Goal: Transaction & Acquisition: Purchase product/service

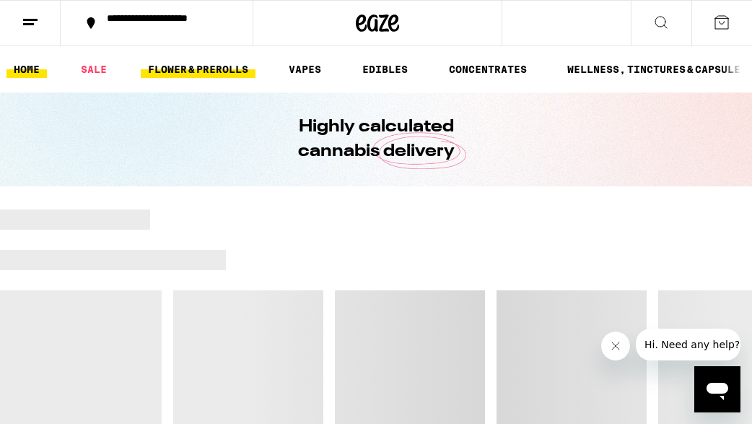
click at [178, 66] on link "FLOWER & PREROLLS" at bounding box center [198, 69] width 115 height 17
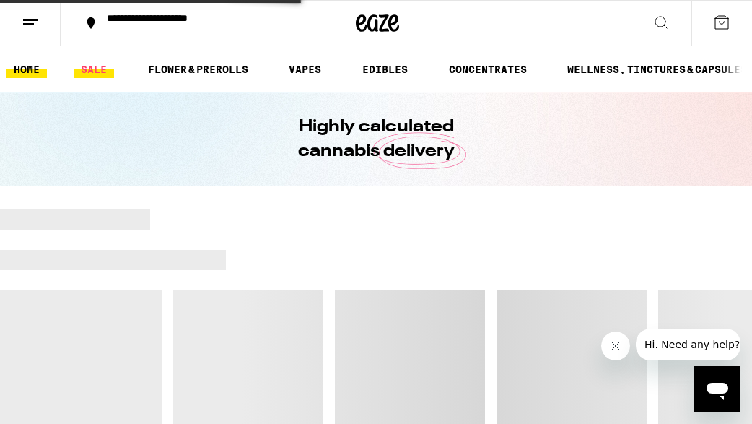
click at [86, 73] on link "SALE" at bounding box center [94, 69] width 40 height 17
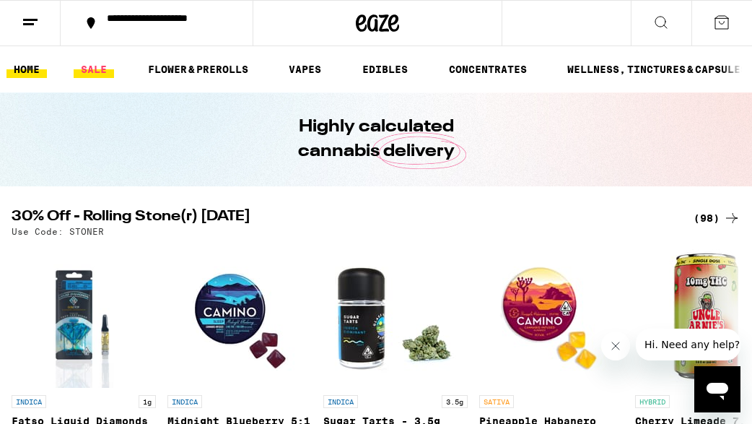
click at [86, 73] on link "SALE" at bounding box center [94, 69] width 40 height 17
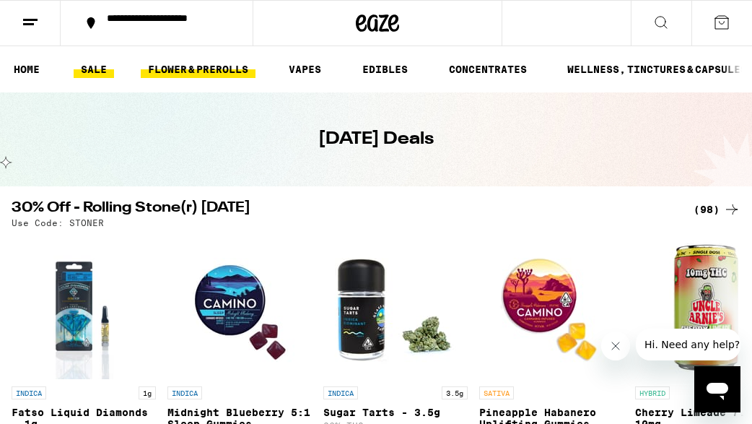
click at [215, 67] on link "FLOWER & PREROLLS" at bounding box center [198, 69] width 115 height 17
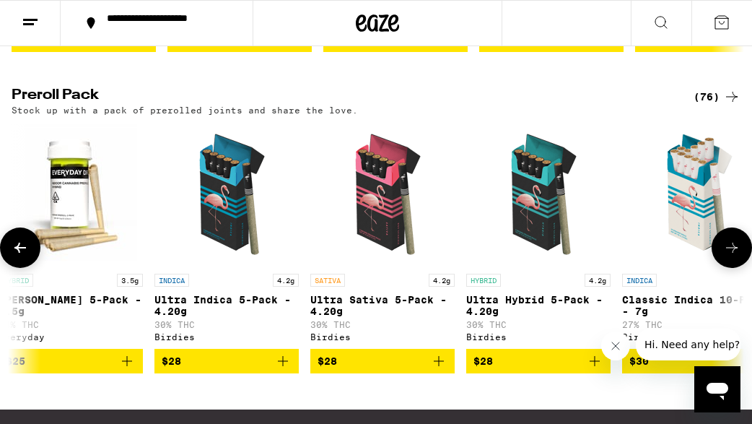
scroll to position [0, 962]
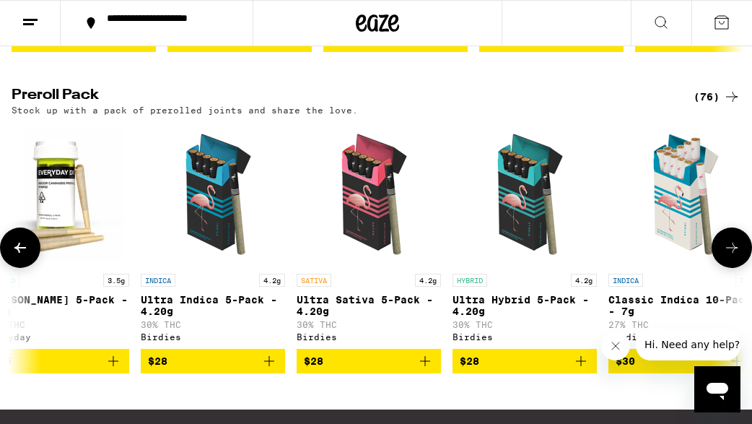
click at [272, 370] on icon "Add to bag" at bounding box center [269, 360] width 17 height 17
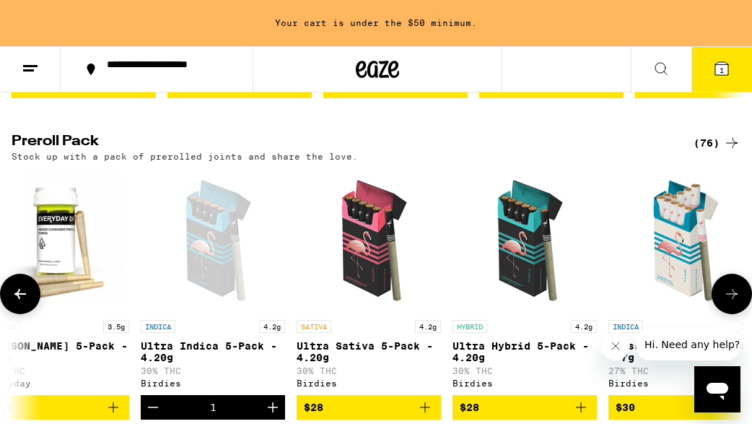
scroll to position [1123, 0]
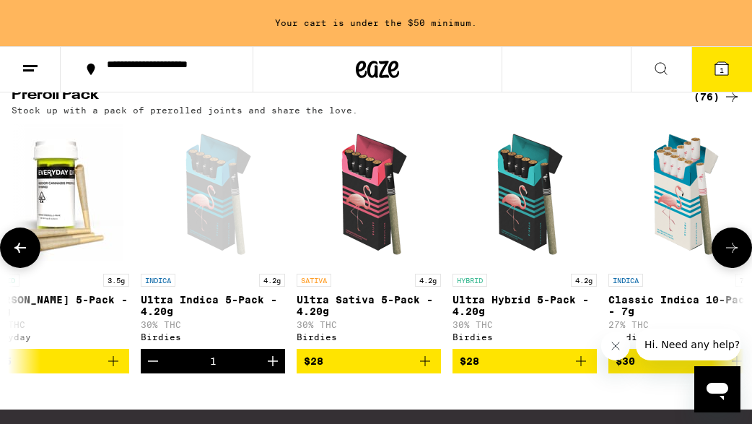
click at [580, 370] on icon "Add to bag" at bounding box center [581, 360] width 17 height 17
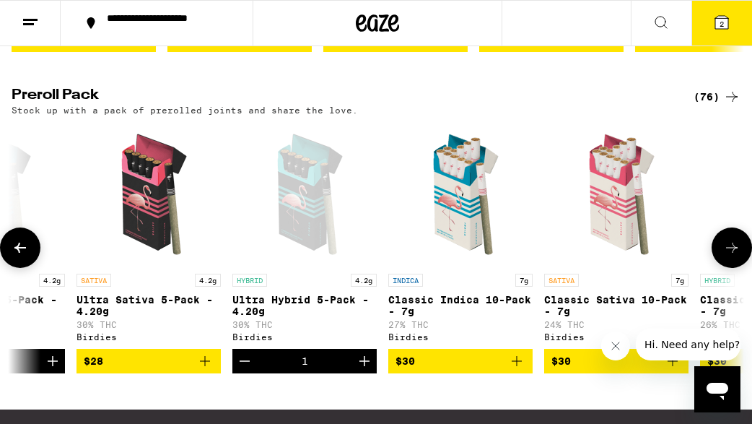
scroll to position [0, 1185]
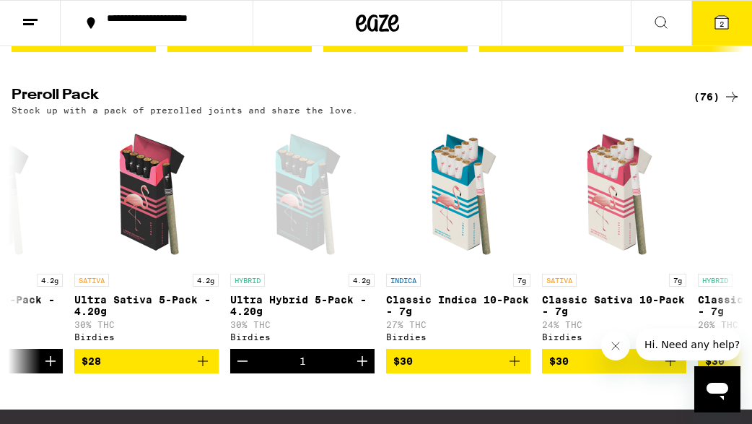
click at [725, 27] on icon at bounding box center [721, 22] width 13 height 13
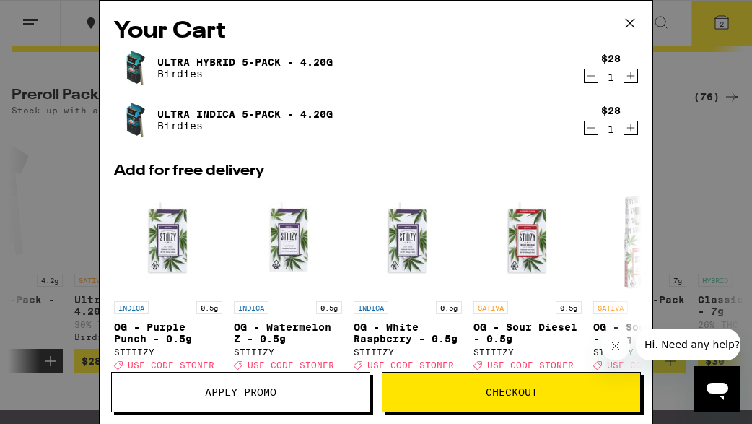
click at [627, 30] on icon at bounding box center [630, 23] width 22 height 22
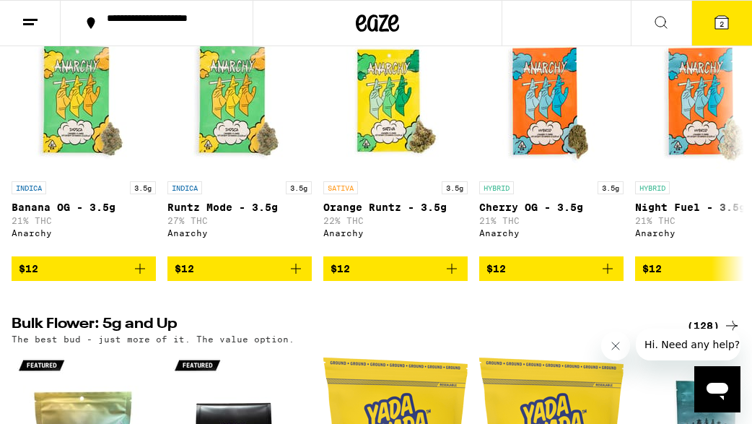
scroll to position [165, 0]
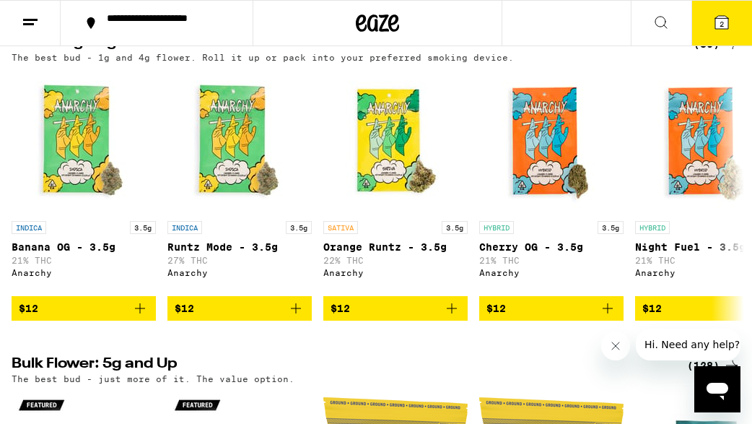
click at [27, 17] on icon at bounding box center [30, 22] width 17 height 17
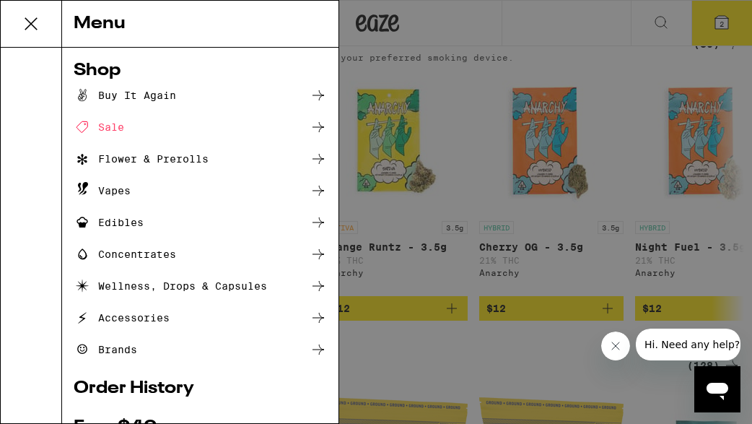
click at [92, 63] on div "Shop" at bounding box center [200, 70] width 253 height 17
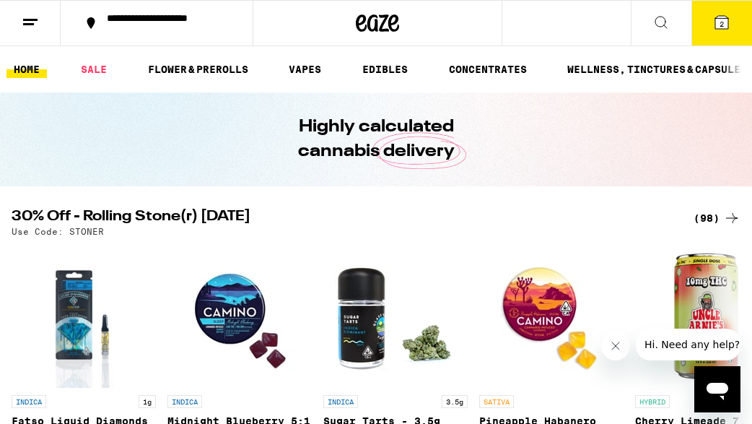
click at [87, 235] on p "Use Code: STONER" at bounding box center [58, 231] width 92 height 9
drag, startPoint x: 708, startPoint y: 22, endPoint x: 587, endPoint y: 137, distance: 167.0
click at [708, 22] on button "2" at bounding box center [722, 23] width 61 height 45
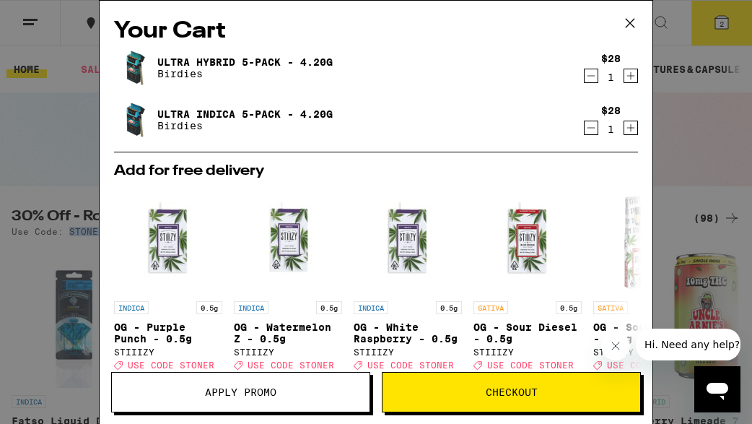
click at [292, 385] on button "Apply Promo" at bounding box center [240, 392] width 259 height 40
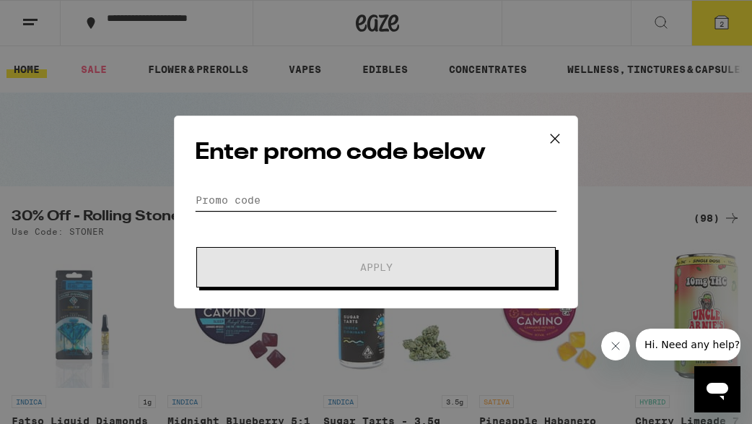
click at [320, 197] on input "Promo Code" at bounding box center [376, 200] width 362 height 22
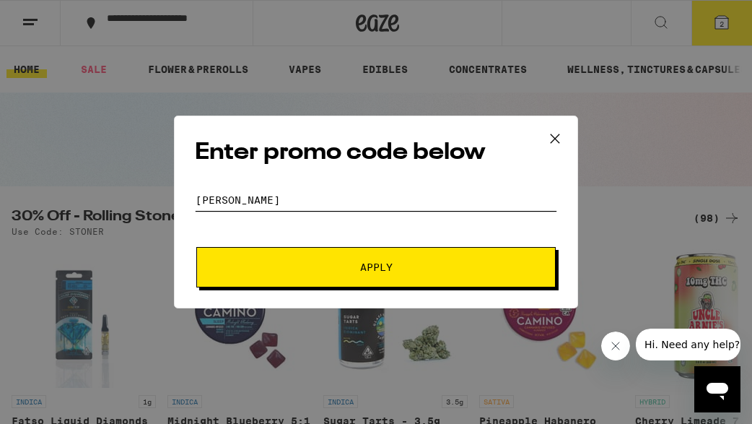
type input "stoner"
click at [388, 259] on button "Apply" at bounding box center [376, 267] width 360 height 40
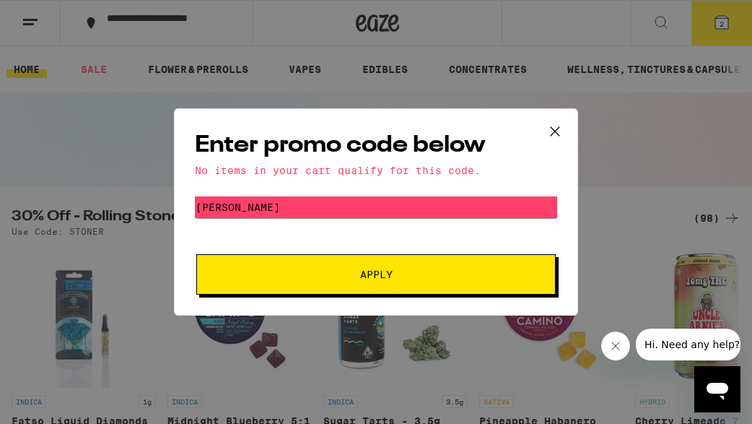
click at [554, 135] on icon at bounding box center [555, 132] width 22 height 22
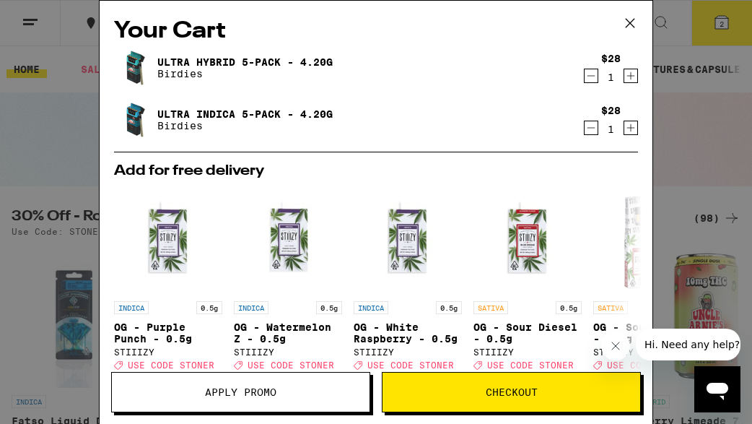
click at [505, 399] on button "Checkout" at bounding box center [511, 392] width 259 height 40
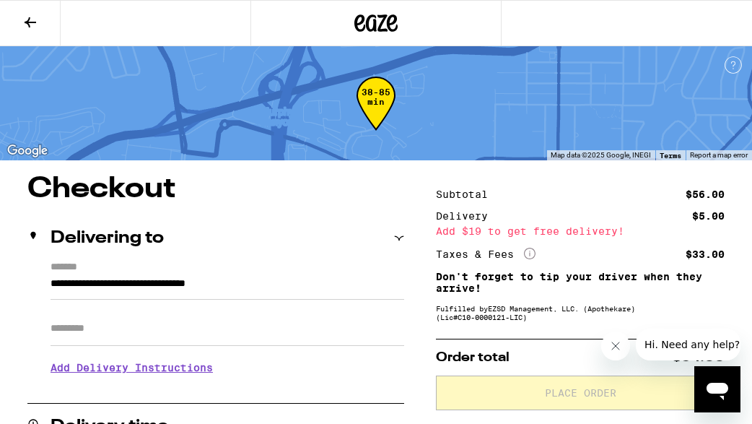
click at [45, 27] on button at bounding box center [30, 23] width 61 height 45
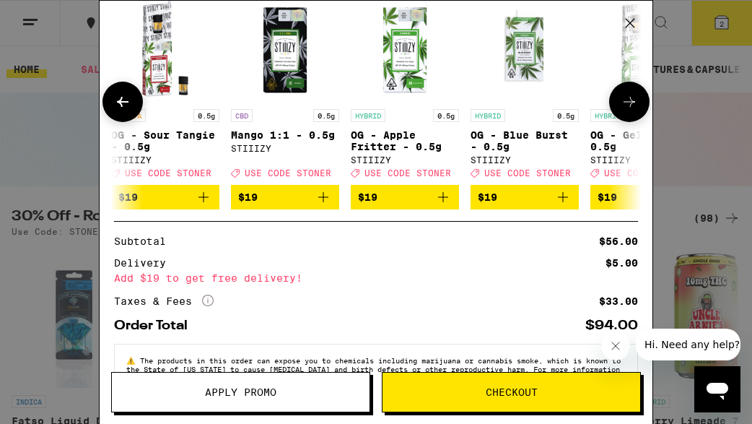
scroll to position [0, 485]
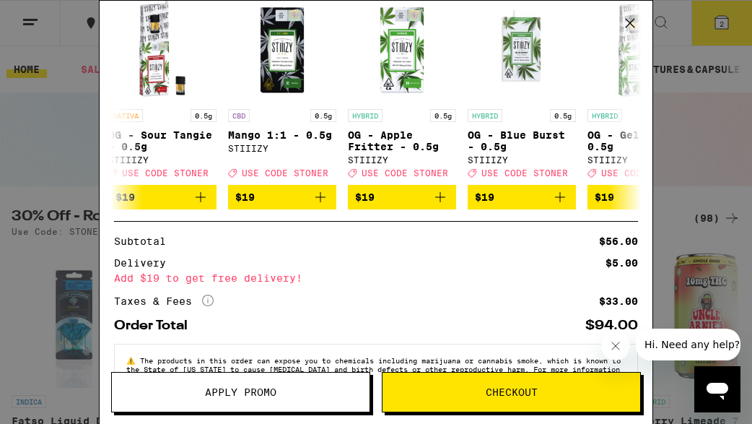
click at [632, 26] on icon at bounding box center [630, 23] width 22 height 22
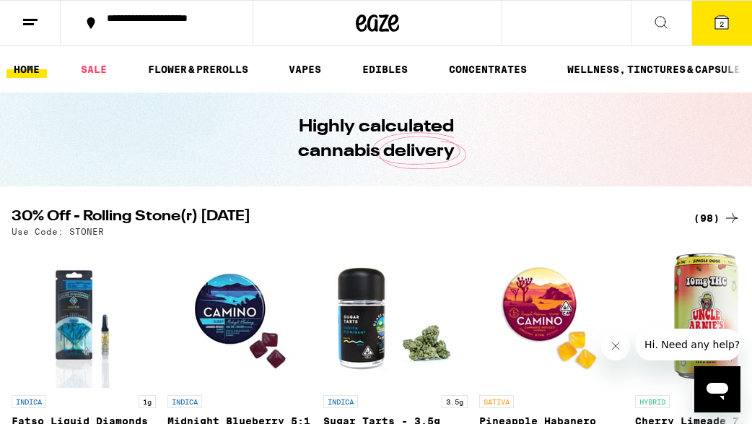
click at [721, 29] on icon at bounding box center [721, 22] width 17 height 17
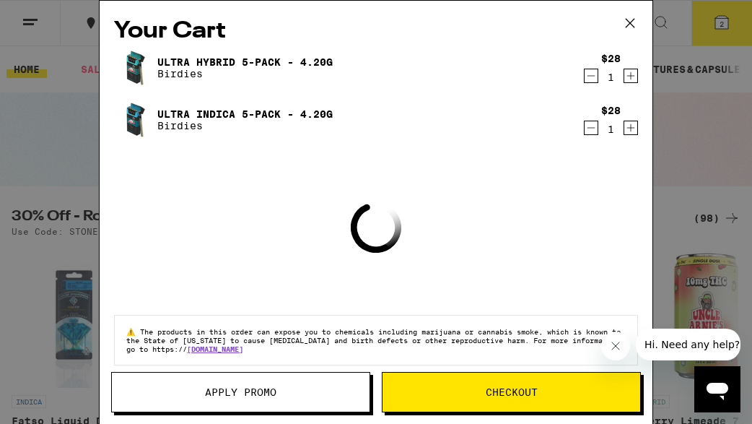
click at [487, 399] on button "Checkout" at bounding box center [511, 392] width 259 height 40
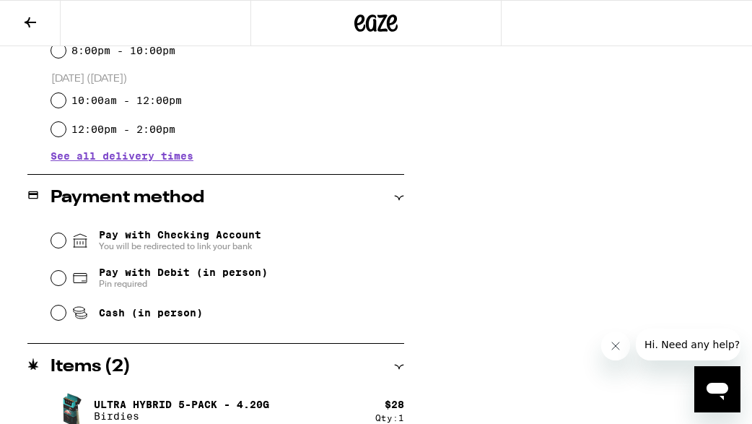
scroll to position [529, 0]
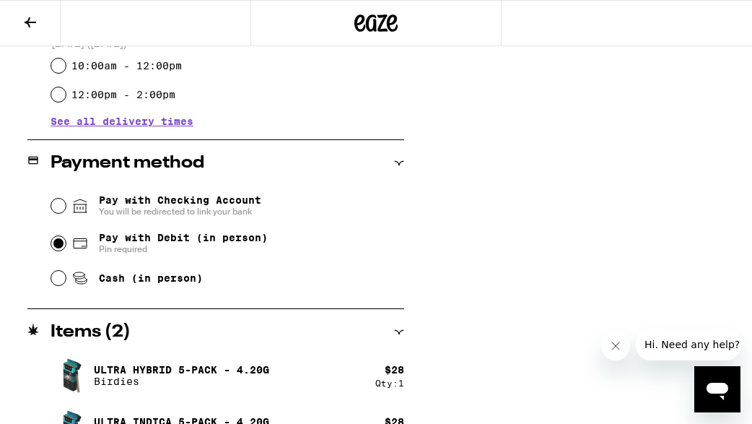
click at [57, 250] on input "Pay with Debit (in person) Pin required" at bounding box center [58, 243] width 14 height 14
radio input "true"
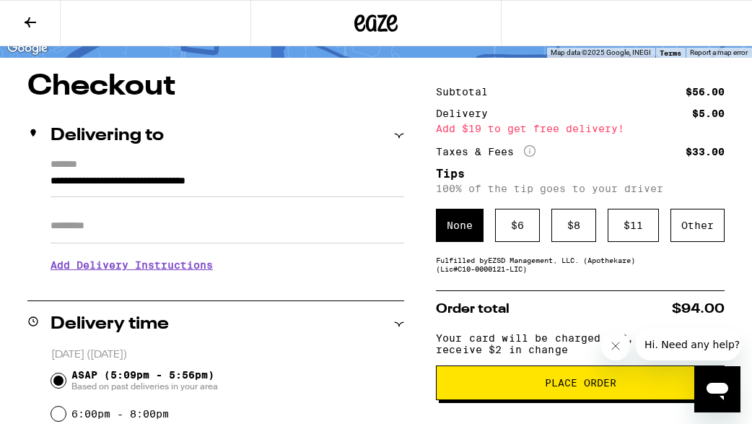
scroll to position [133, 0]
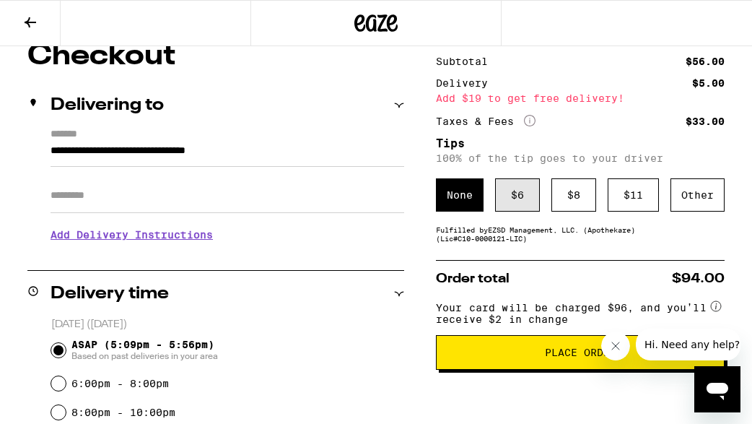
click at [535, 201] on div "$ 6" at bounding box center [517, 194] width 45 height 33
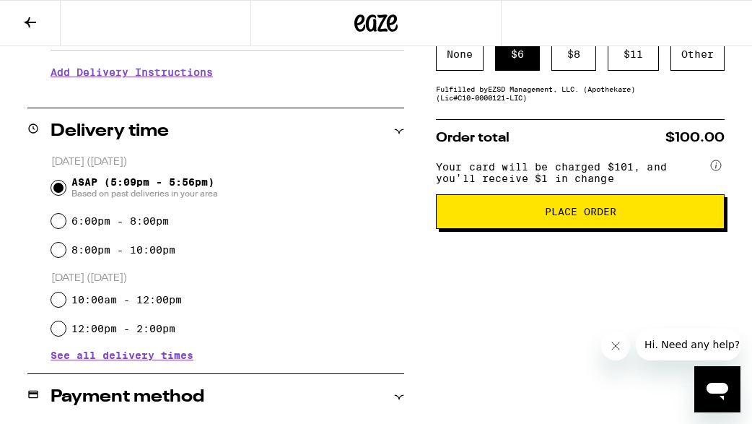
scroll to position [285, 0]
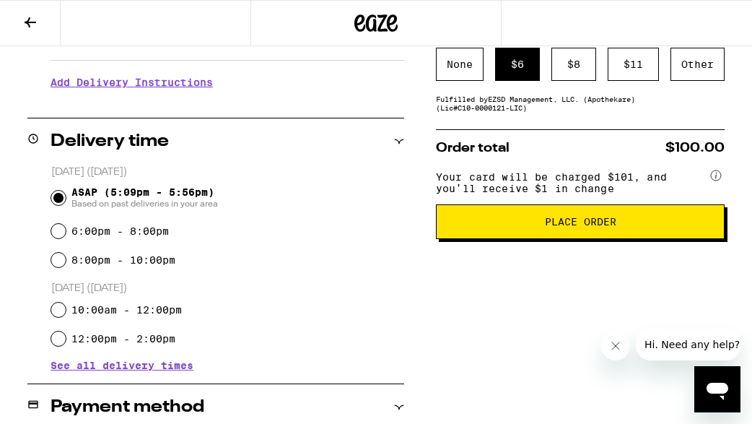
click at [584, 225] on span "Place Order" at bounding box center [580, 222] width 71 height 10
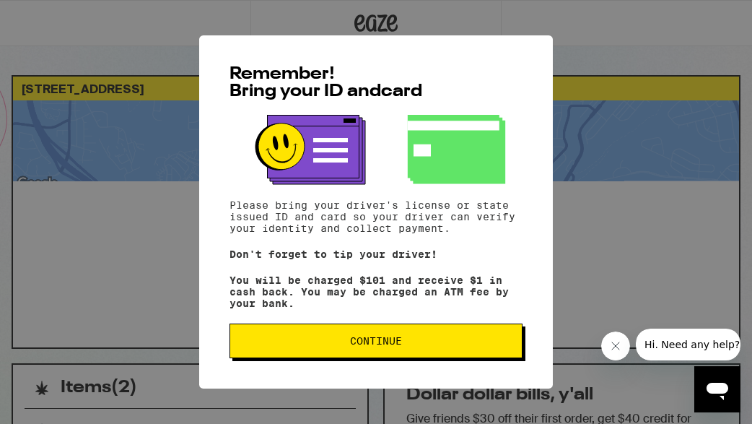
click at [373, 346] on span "Continue" at bounding box center [376, 341] width 52 height 10
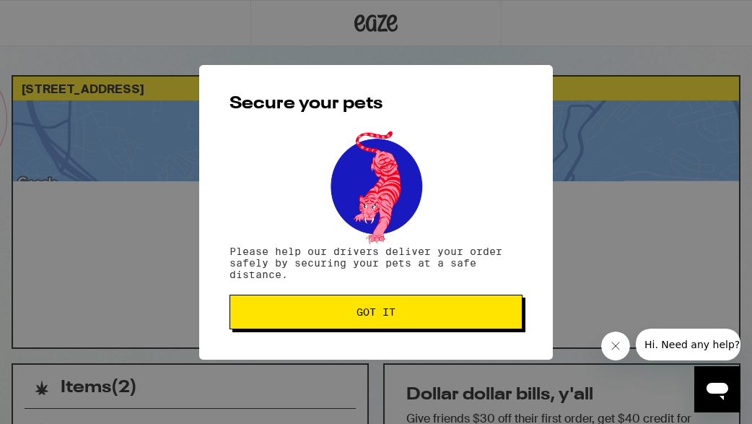
click at [371, 310] on span "Got it" at bounding box center [376, 312] width 39 height 10
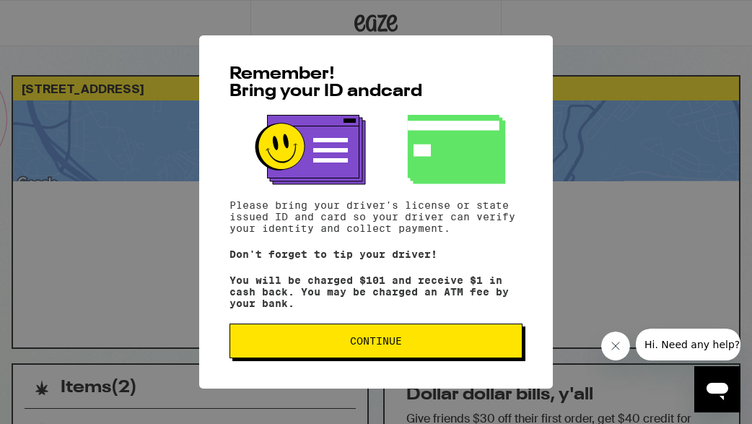
click at [336, 365] on div "Remember! Bring your ID and card Please bring your driver's license or state is…" at bounding box center [376, 211] width 354 height 353
click at [336, 353] on button "Continue" at bounding box center [376, 340] width 293 height 35
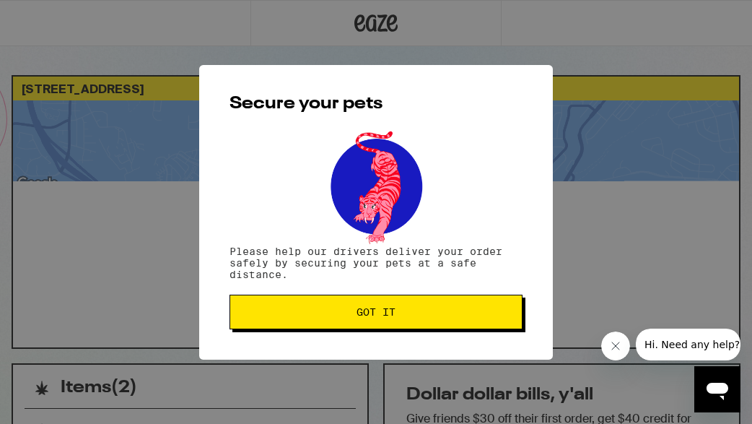
click at [360, 317] on span "Got it" at bounding box center [376, 312] width 39 height 10
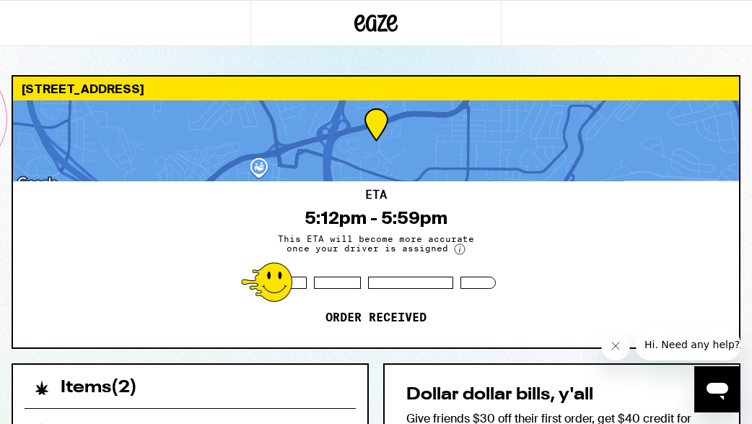
click at [197, 234] on div "ETA 5:12pm - 5:59pm This ETA will become more accurate once your driver is assi…" at bounding box center [376, 264] width 726 height 166
click at [416, 235] on span "This ETA will become more accurate once your driver is assigned" at bounding box center [376, 244] width 217 height 21
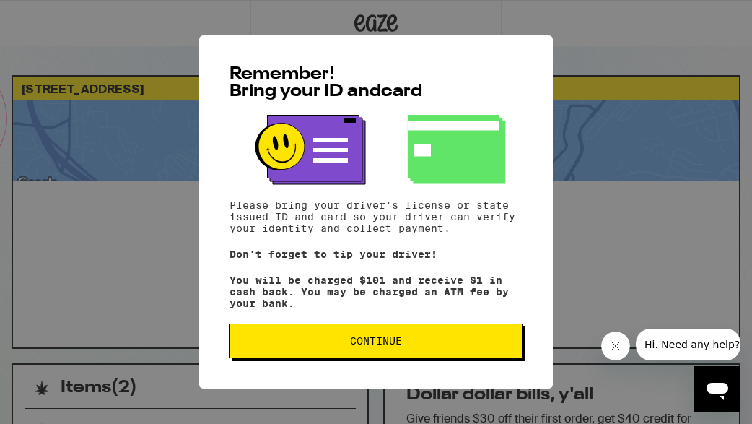
click at [383, 336] on button "Continue" at bounding box center [376, 340] width 293 height 35
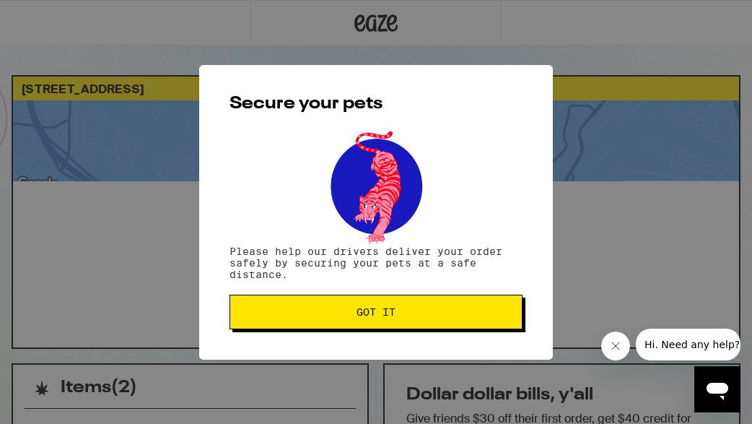
click at [367, 317] on span "Got it" at bounding box center [376, 312] width 39 height 10
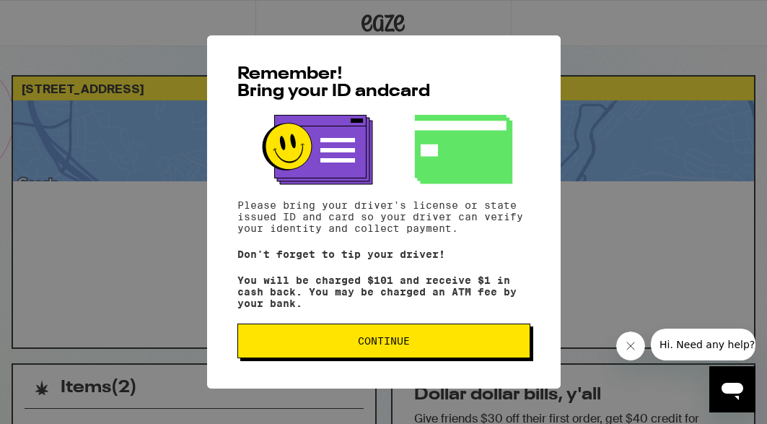
click at [354, 346] on span "Continue" at bounding box center [384, 341] width 269 height 10
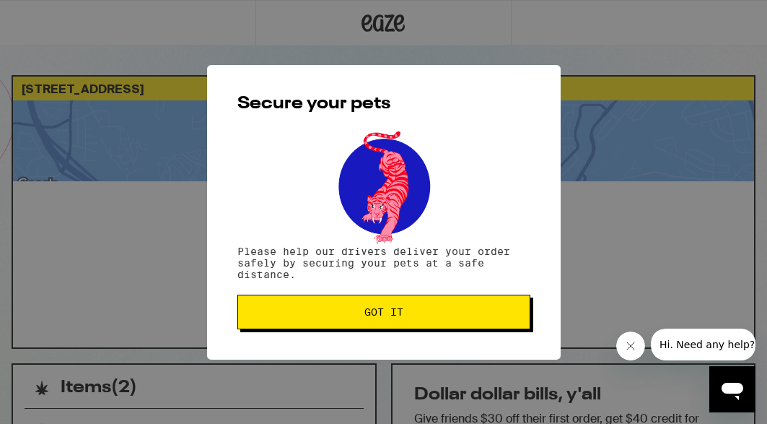
click at [370, 317] on span "Got it" at bounding box center [384, 312] width 39 height 10
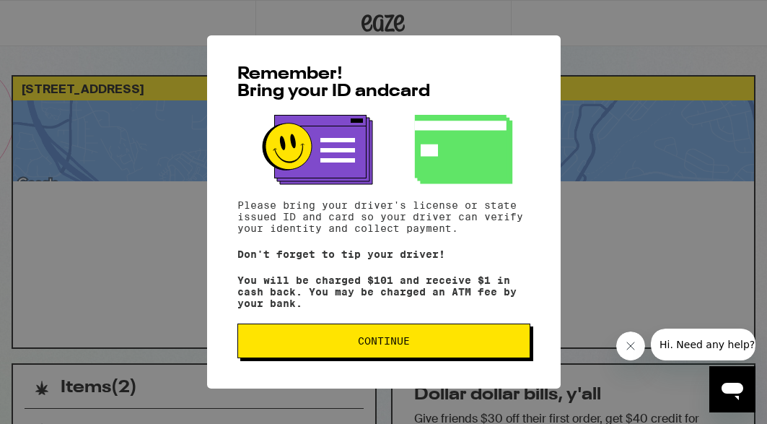
click at [416, 346] on span "Continue" at bounding box center [384, 341] width 269 height 10
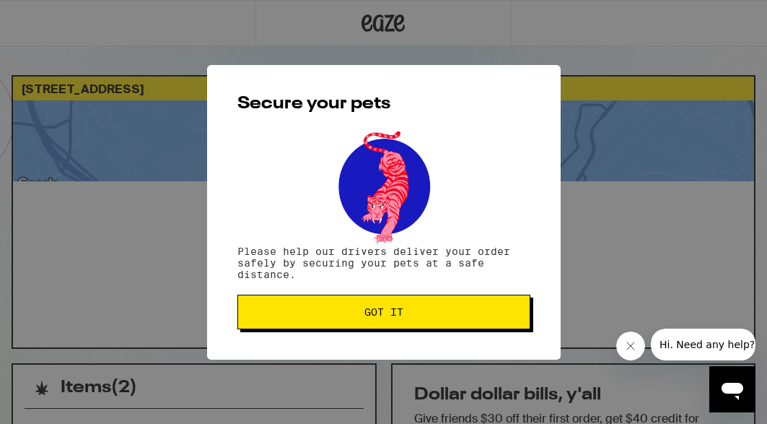
click at [396, 321] on button "Got it" at bounding box center [384, 312] width 293 height 35
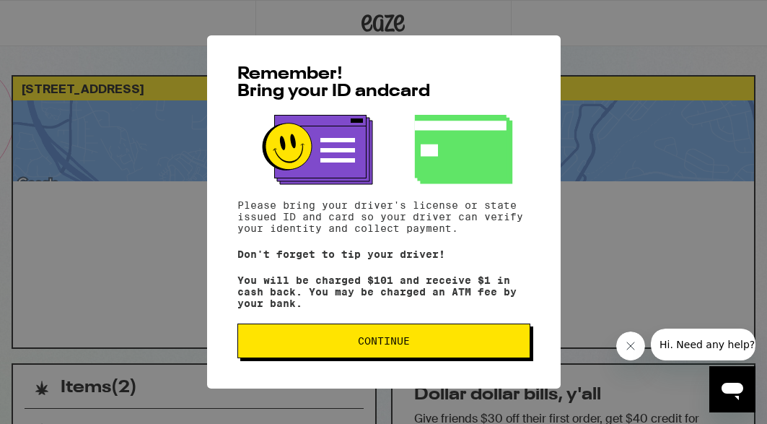
click at [367, 334] on button "Continue" at bounding box center [384, 340] width 293 height 35
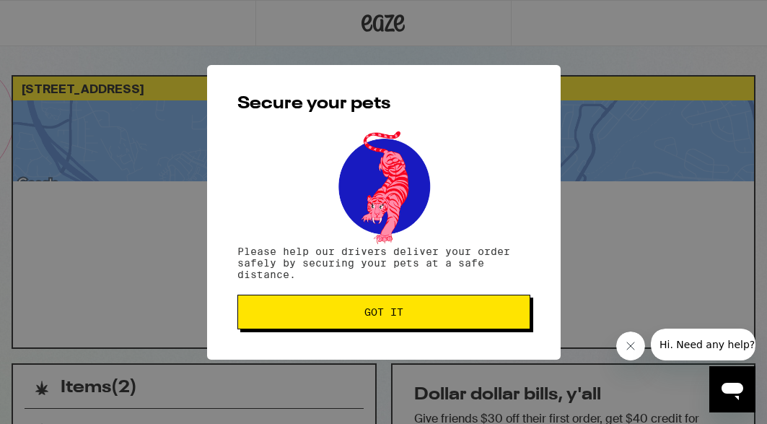
click at [343, 325] on button "Got it" at bounding box center [384, 312] width 293 height 35
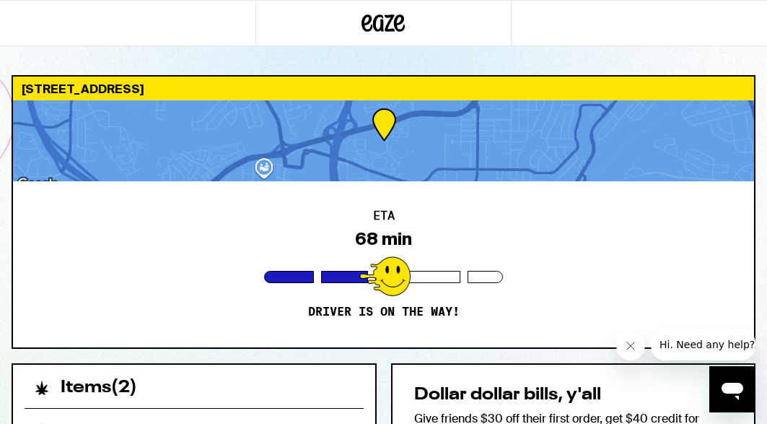
click at [174, 277] on div "ETA 68 min Driver is on the way!" at bounding box center [383, 264] width 741 height 166
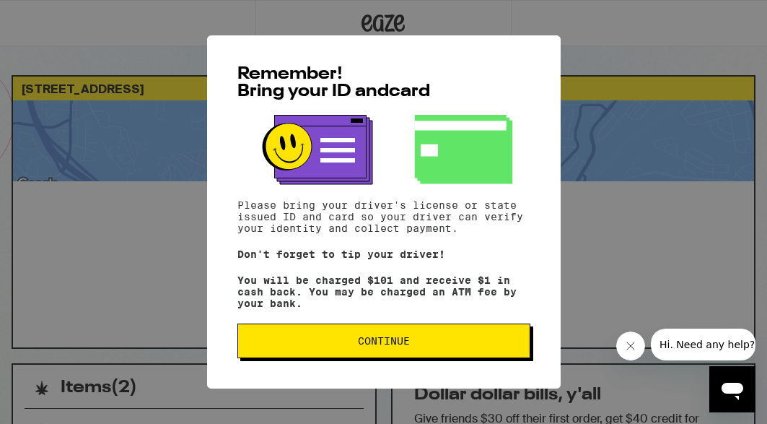
click at [352, 337] on button "Continue" at bounding box center [384, 340] width 293 height 35
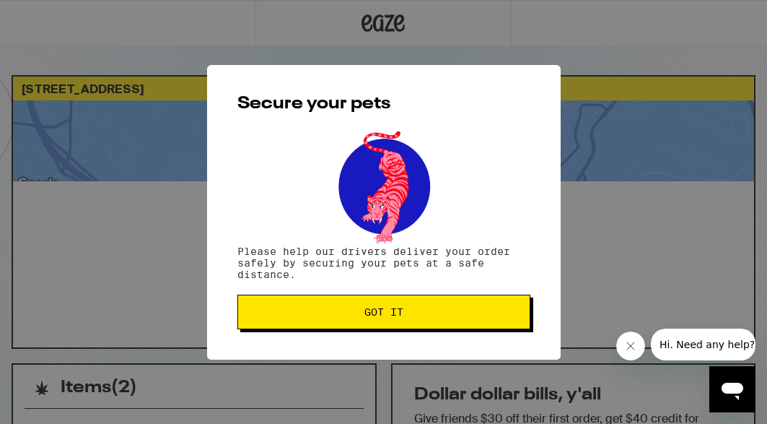
click at [351, 333] on div "Secure your pets Please help our drivers deliver your order safely by securing …" at bounding box center [384, 212] width 354 height 295
click at [351, 319] on button "Got it" at bounding box center [384, 312] width 293 height 35
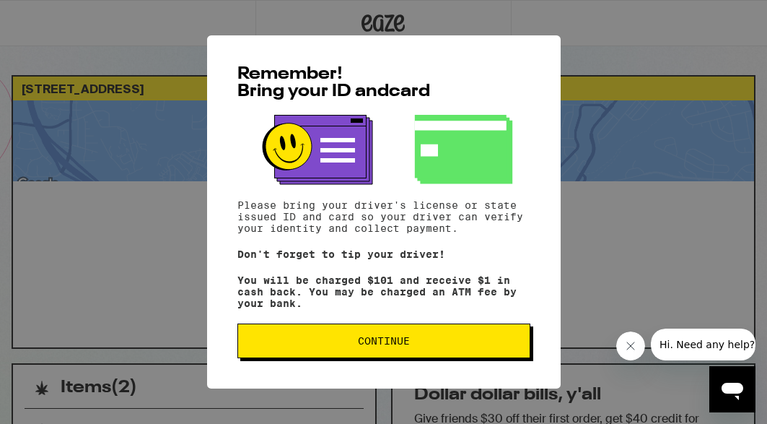
click at [388, 346] on span "Continue" at bounding box center [384, 341] width 52 height 10
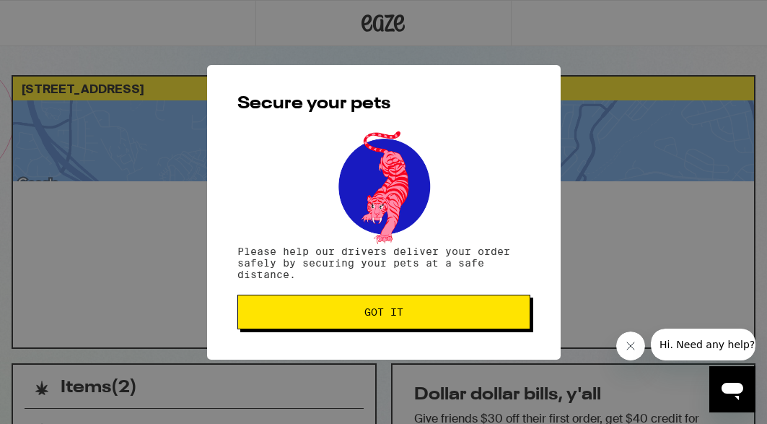
click at [401, 303] on button "Got it" at bounding box center [384, 312] width 293 height 35
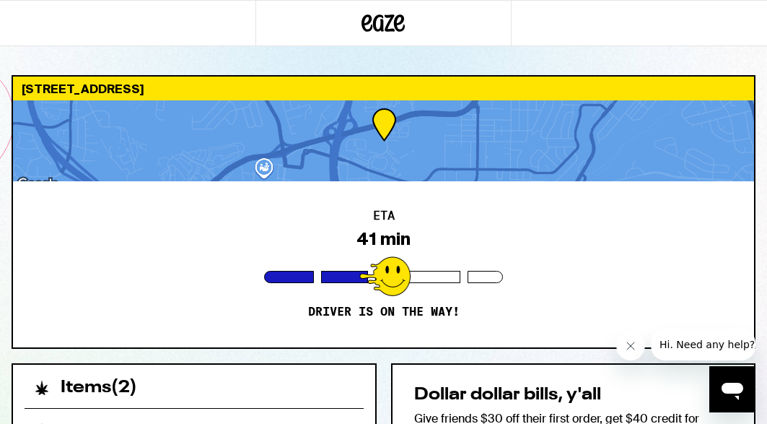
click at [383, 307] on p "Driver is on the way!" at bounding box center [384, 312] width 152 height 14
click at [622, 337] on button "Close message from company" at bounding box center [631, 345] width 29 height 29
click at [457, 325] on div "ETA 41 min Driver is on the way!" at bounding box center [383, 264] width 741 height 166
click at [274, 387] on div "Items ( 2 )" at bounding box center [194, 381] width 362 height 32
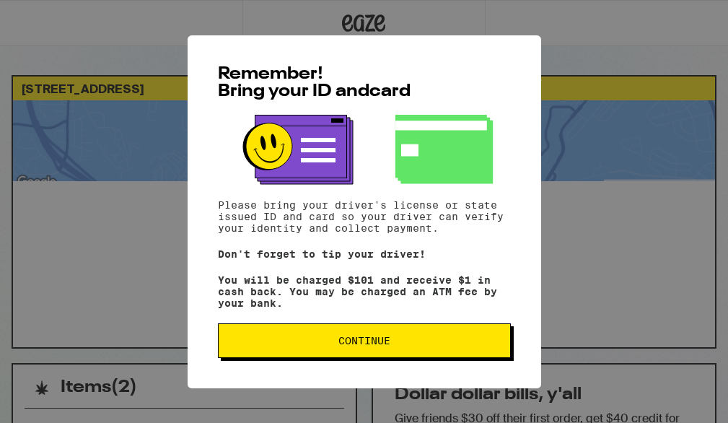
click at [412, 358] on button "Continue" at bounding box center [364, 340] width 293 height 35
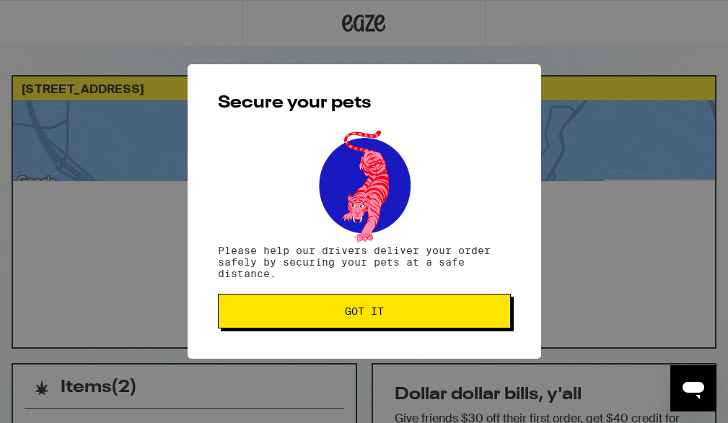
click at [396, 310] on span "Got it" at bounding box center [364, 311] width 269 height 10
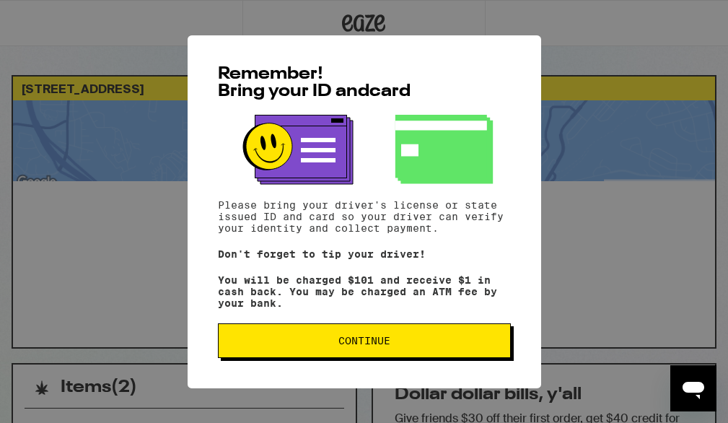
click at [345, 340] on span "Continue" at bounding box center [365, 341] width 52 height 10
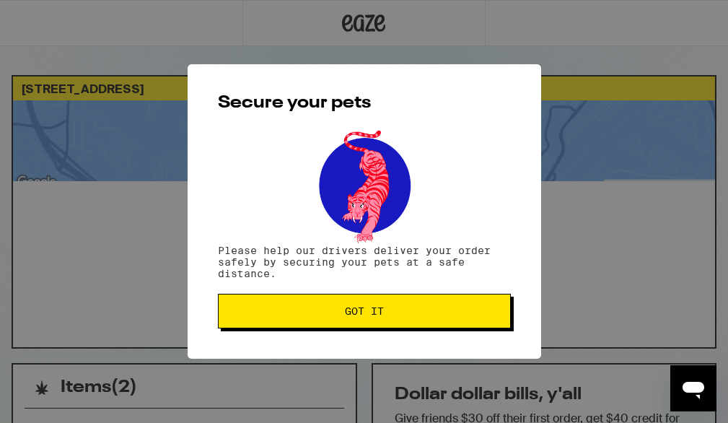
click at [350, 316] on span "Got it" at bounding box center [364, 311] width 39 height 10
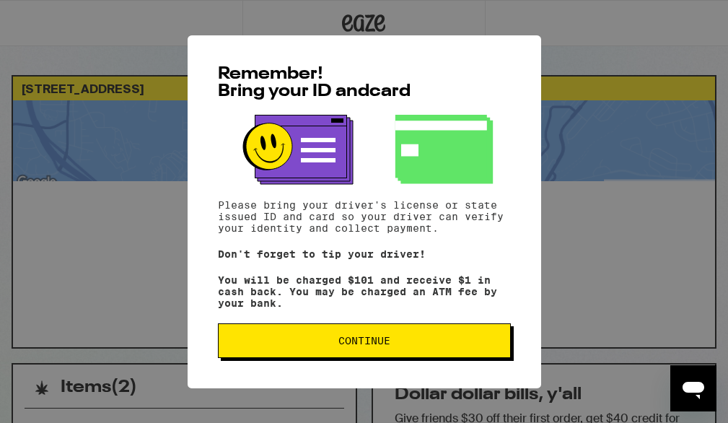
click at [331, 339] on button "Continue" at bounding box center [364, 340] width 293 height 35
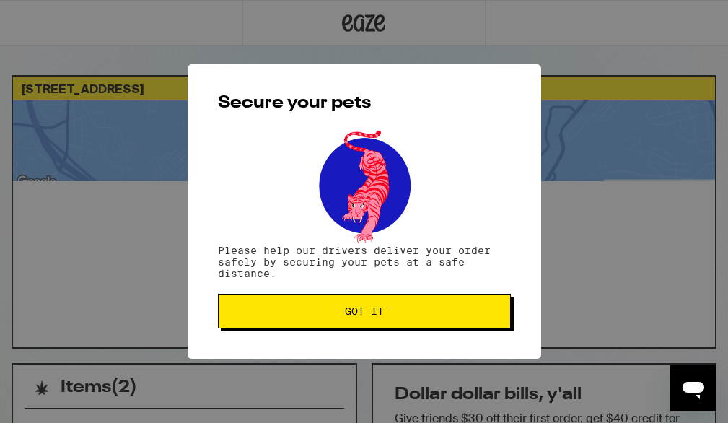
click at [359, 305] on button "Got it" at bounding box center [364, 311] width 293 height 35
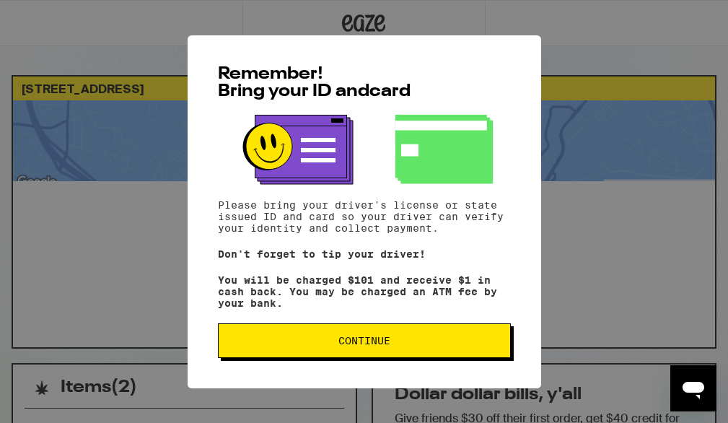
click at [353, 338] on button "Continue" at bounding box center [364, 340] width 293 height 35
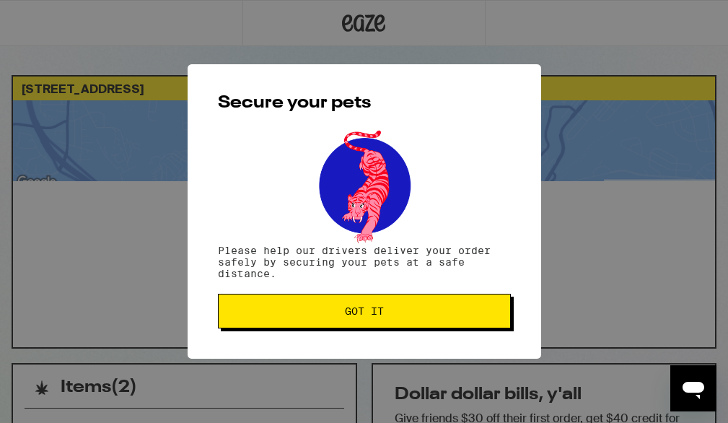
click at [352, 314] on span "Got it" at bounding box center [364, 311] width 39 height 10
